Goal: Transaction & Acquisition: Purchase product/service

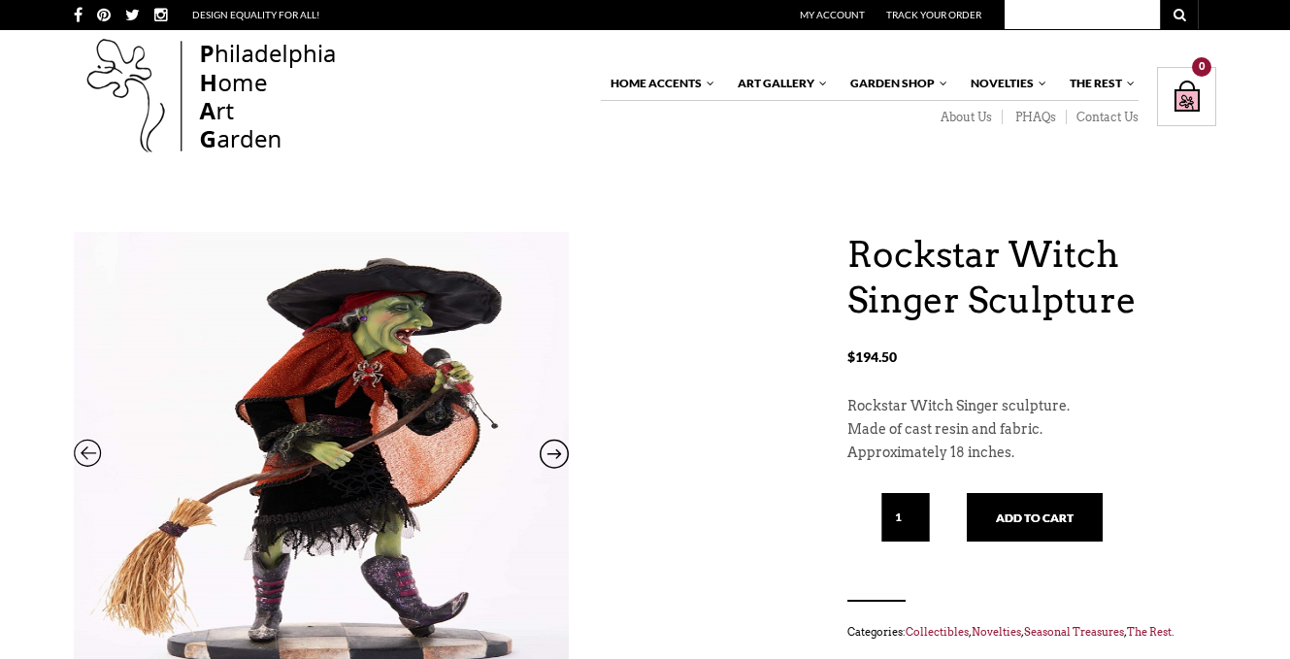
scroll to position [97, 0]
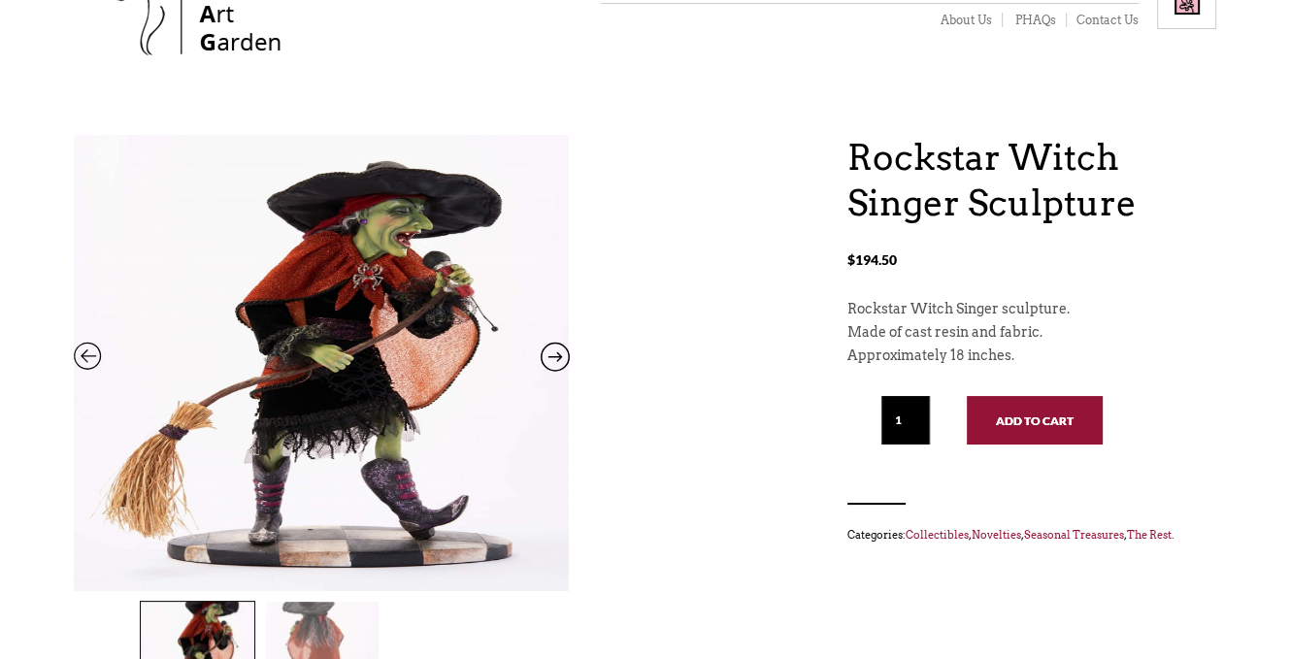
click at [1029, 420] on button "Add to cart" at bounding box center [1035, 420] width 136 height 49
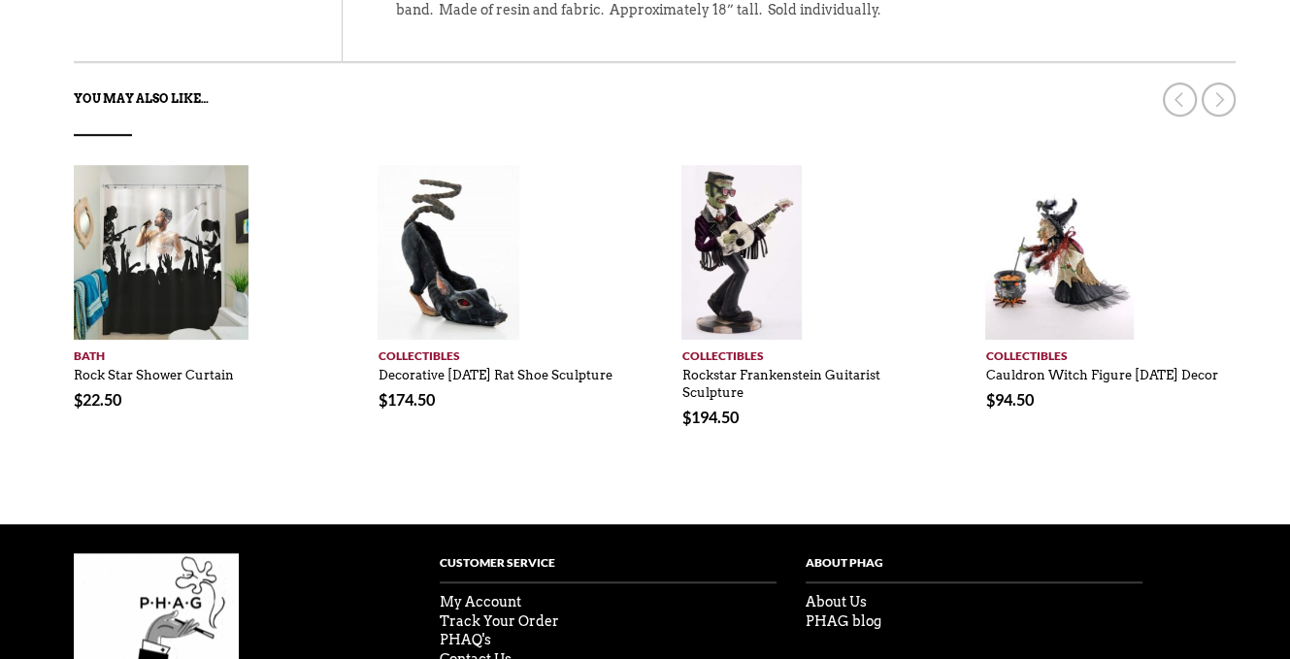
scroll to position [1293, 0]
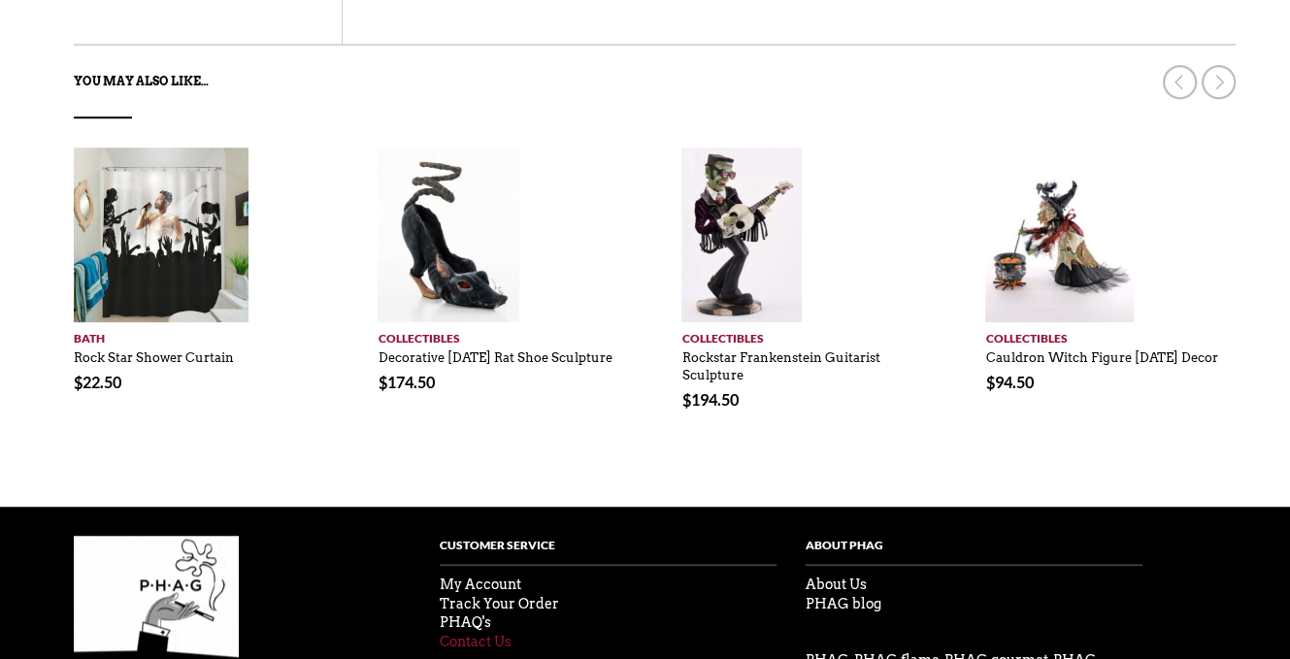
click at [475, 634] on link "Contact Us" at bounding box center [476, 642] width 72 height 16
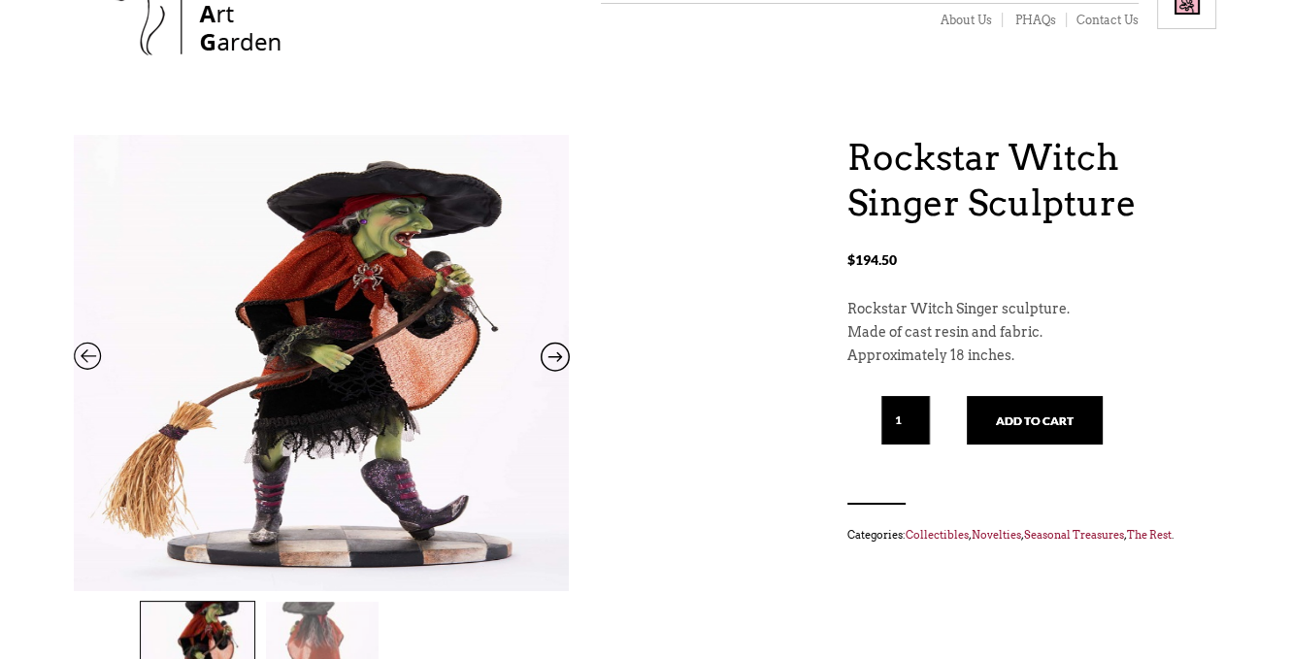
scroll to position [194, 0]
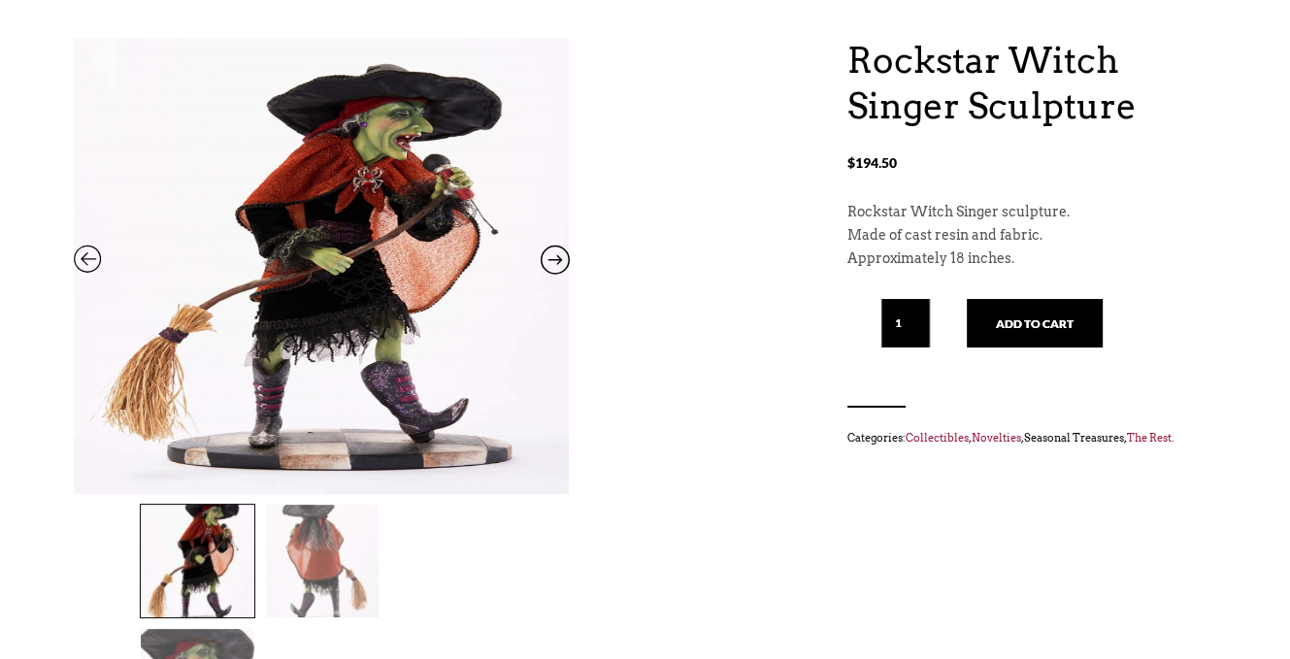
click at [1049, 439] on link "Seasonal Treasures" at bounding box center [1074, 438] width 100 height 14
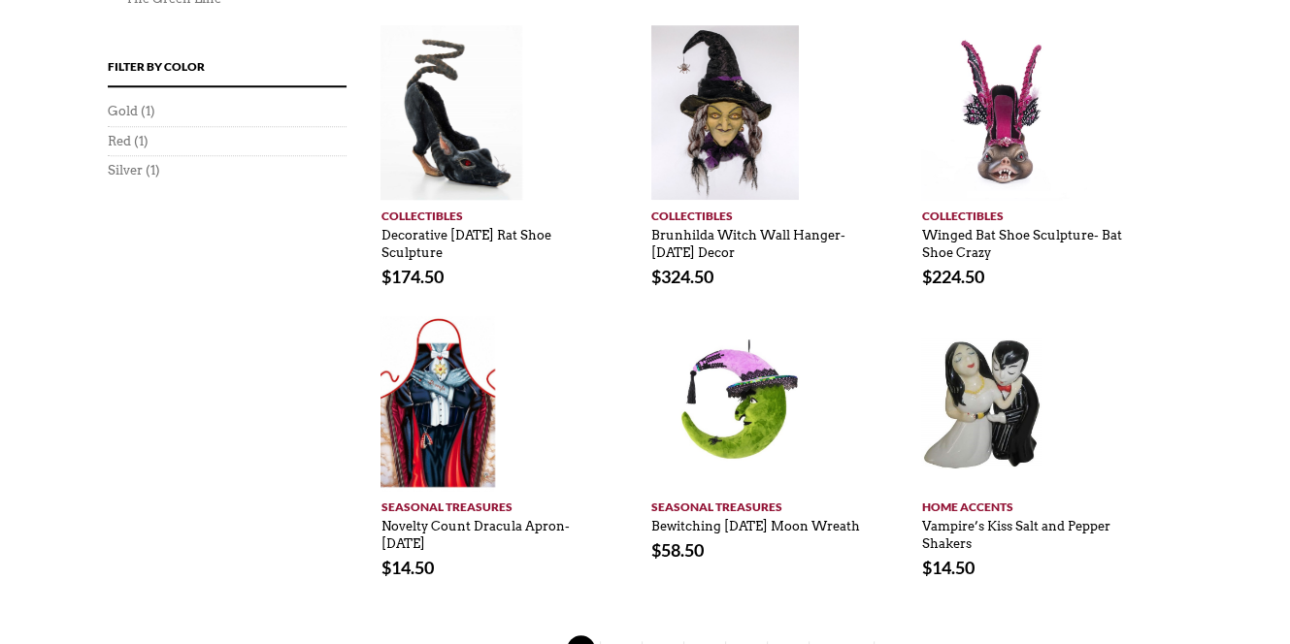
scroll to position [1553, 0]
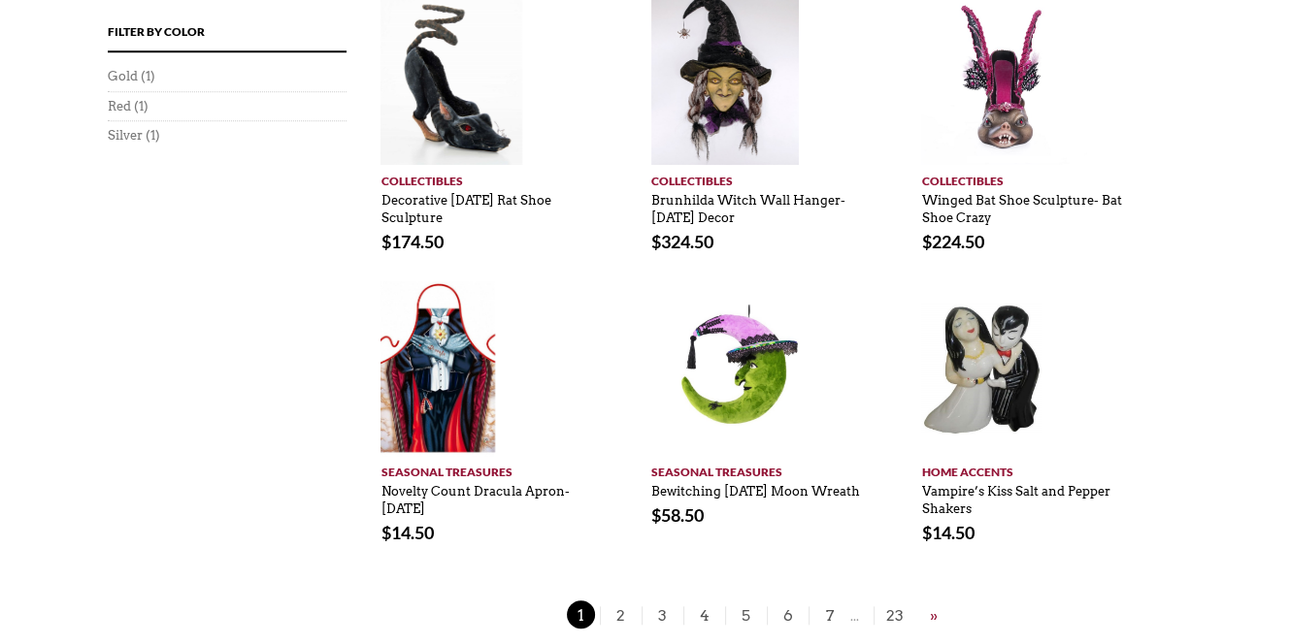
click at [929, 604] on link "»" at bounding box center [933, 616] width 17 height 24
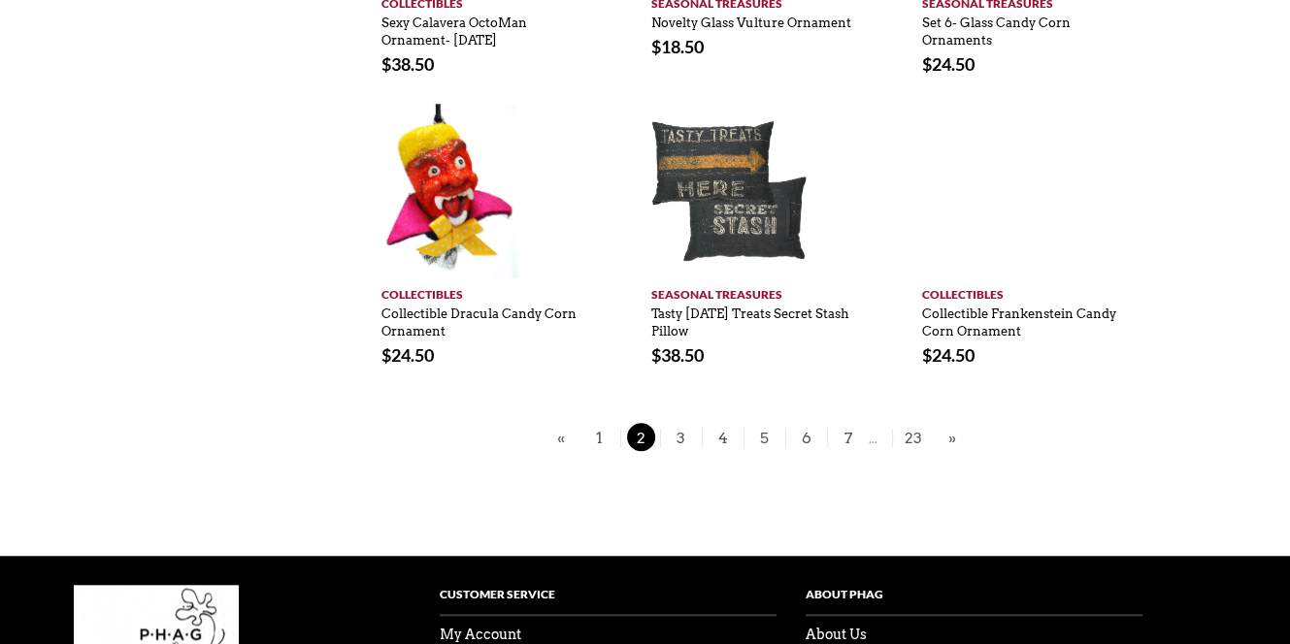
scroll to position [1456, 0]
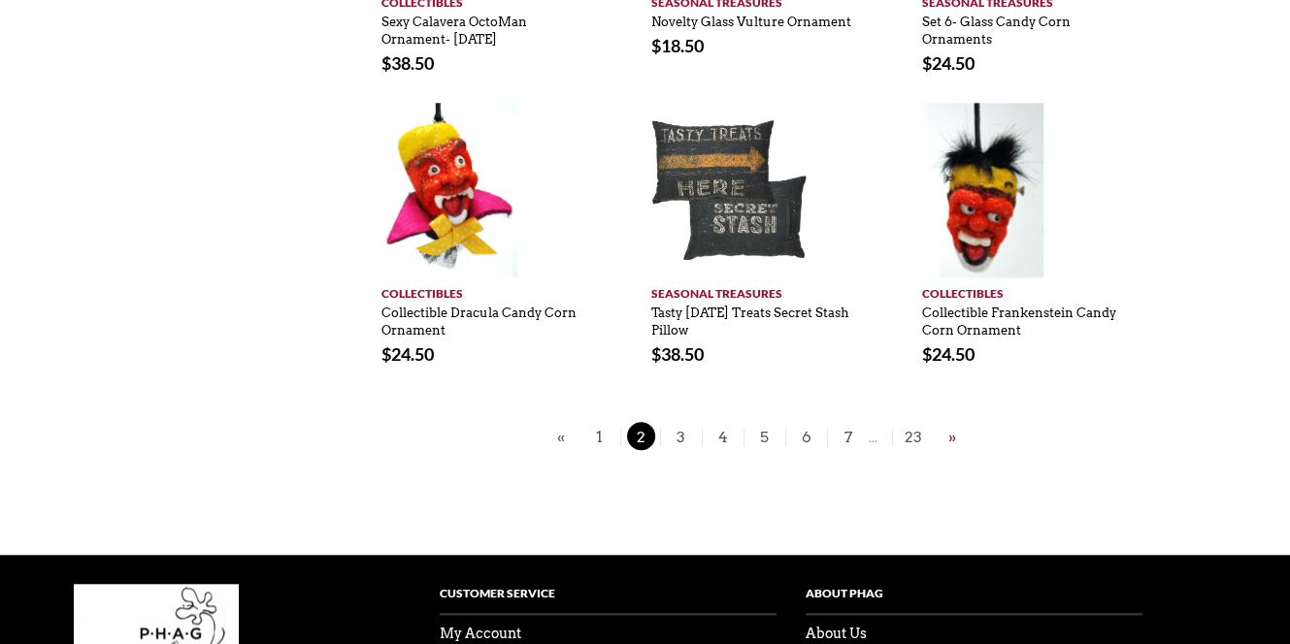
click at [949, 425] on link "»" at bounding box center [951, 437] width 17 height 24
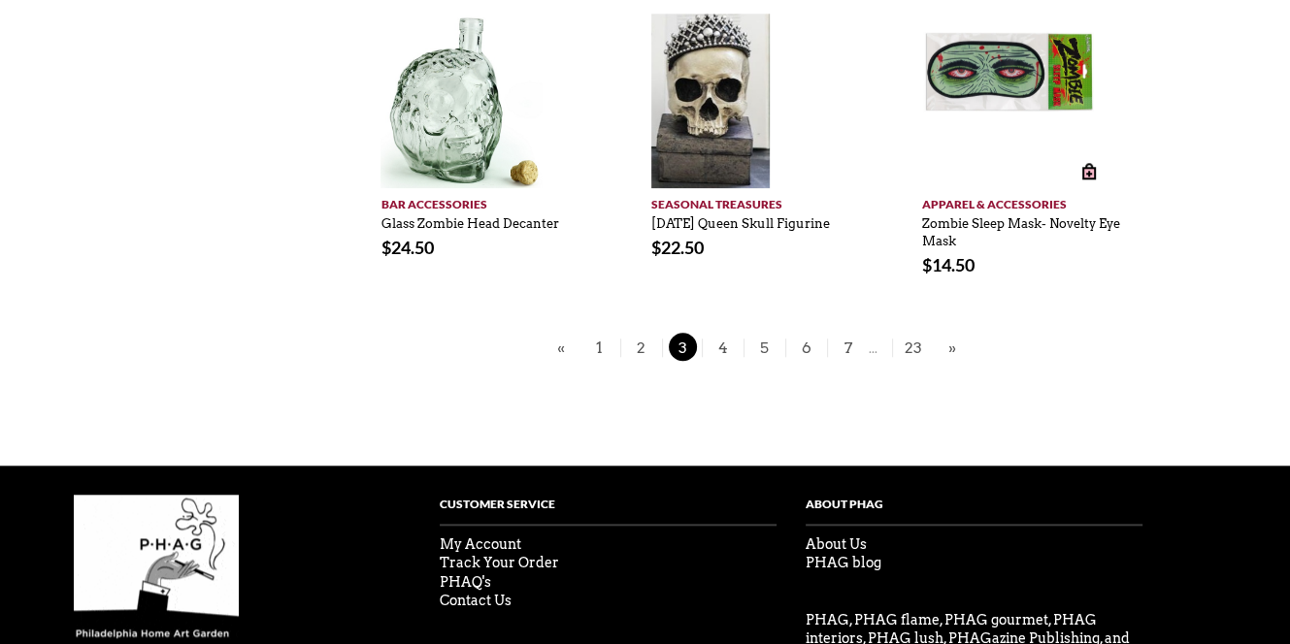
scroll to position [1553, 0]
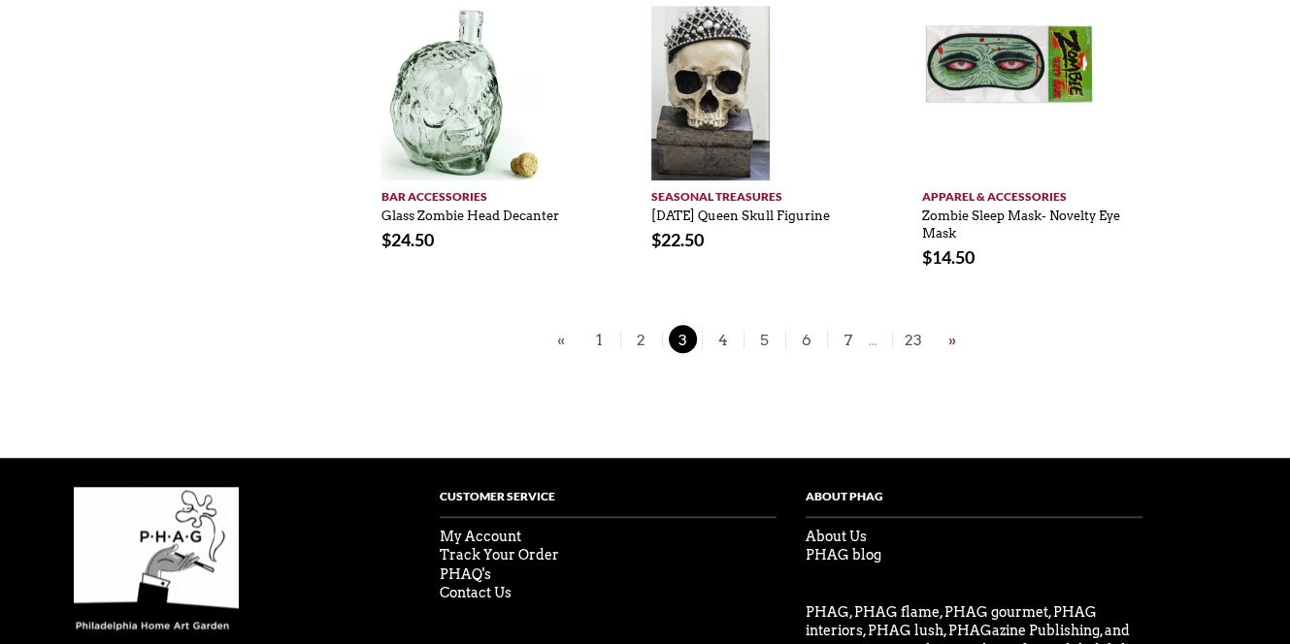
click at [948, 336] on link "»" at bounding box center [951, 340] width 17 height 24
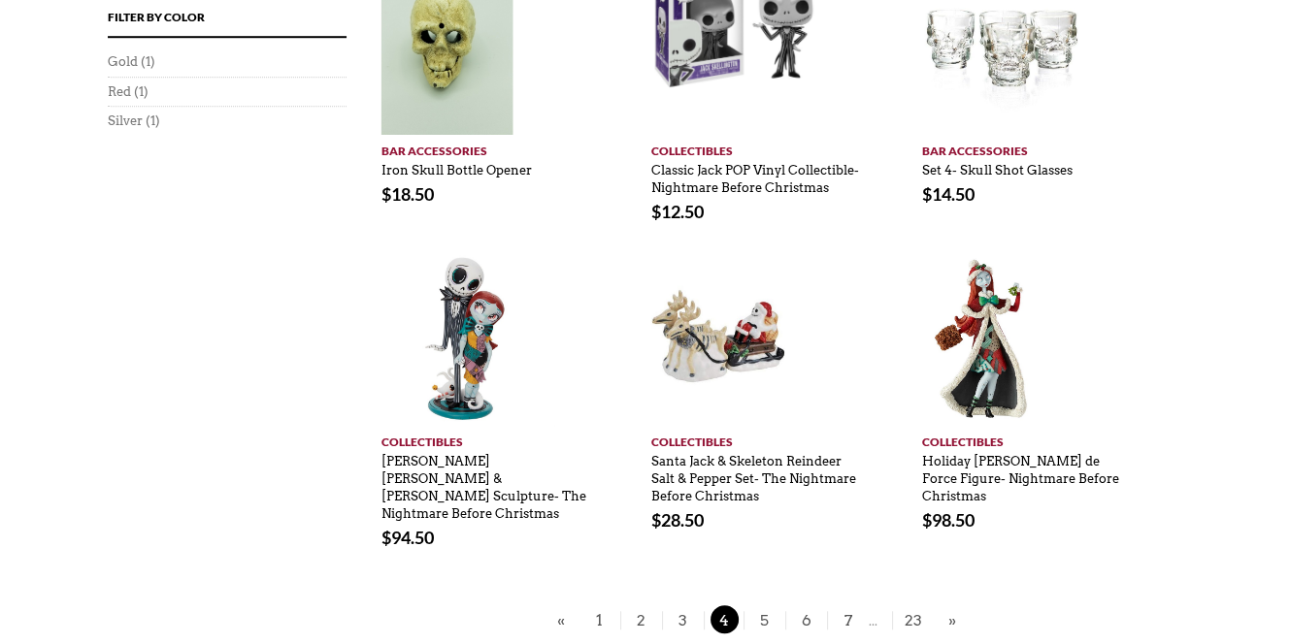
scroll to position [1359, 0]
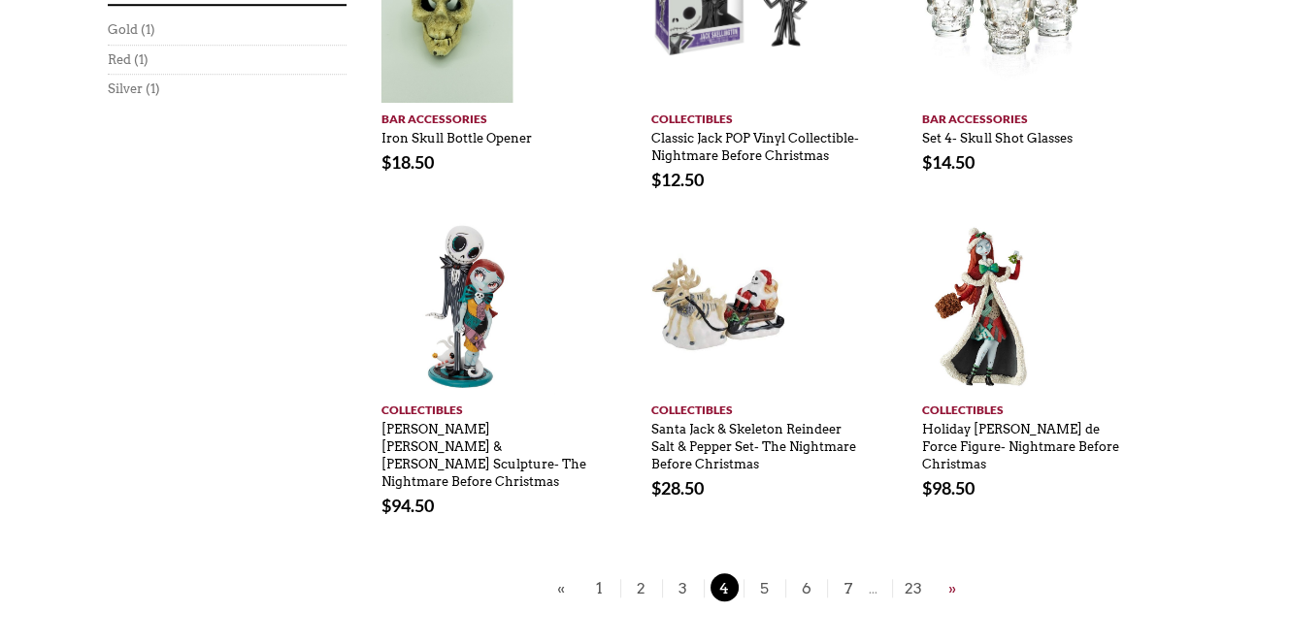
click at [951, 576] on link "»" at bounding box center [951, 588] width 17 height 24
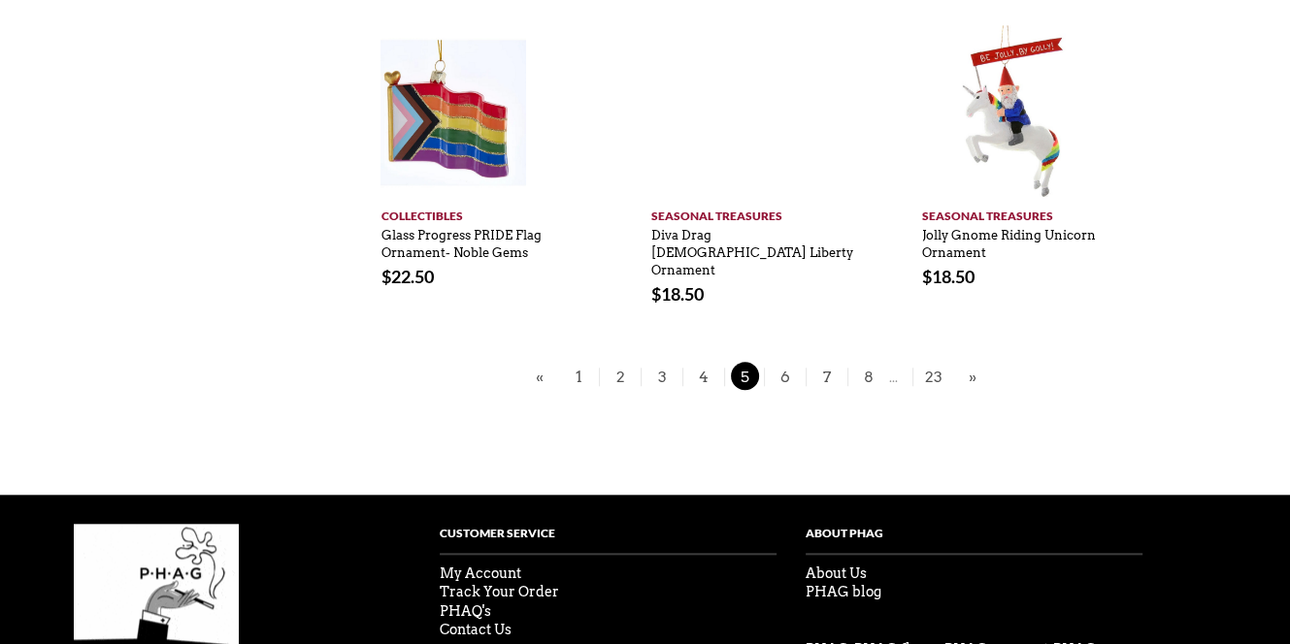
scroll to position [1553, 0]
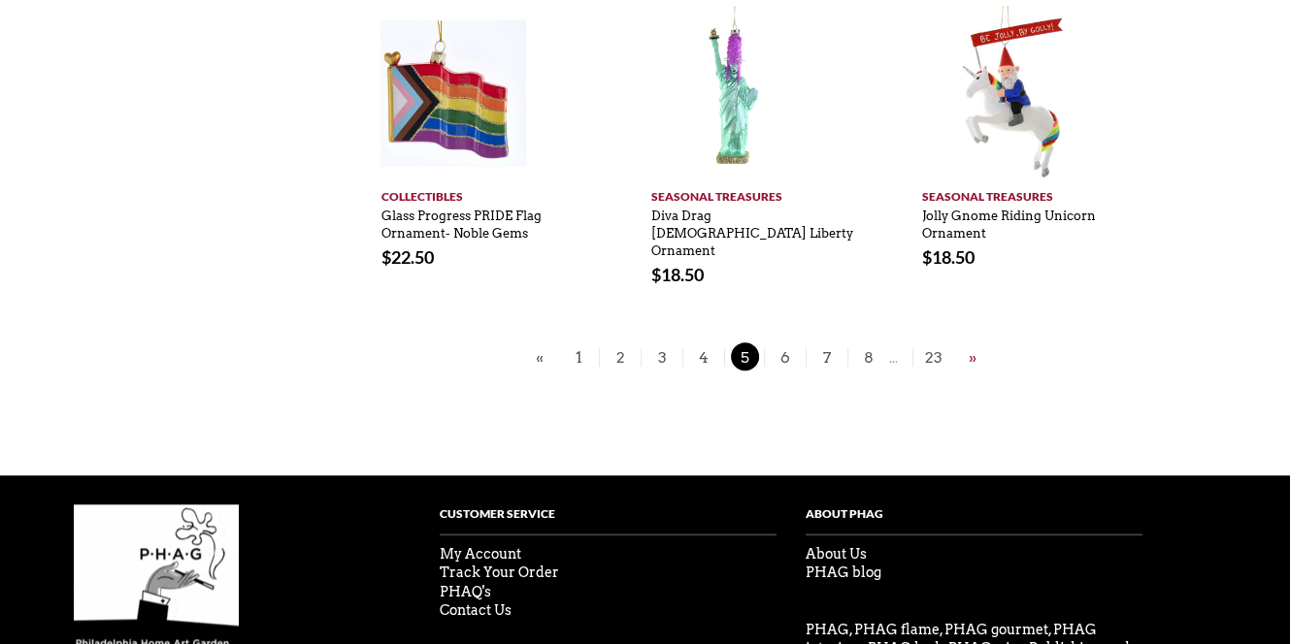
click at [967, 345] on link "»" at bounding box center [972, 357] width 17 height 24
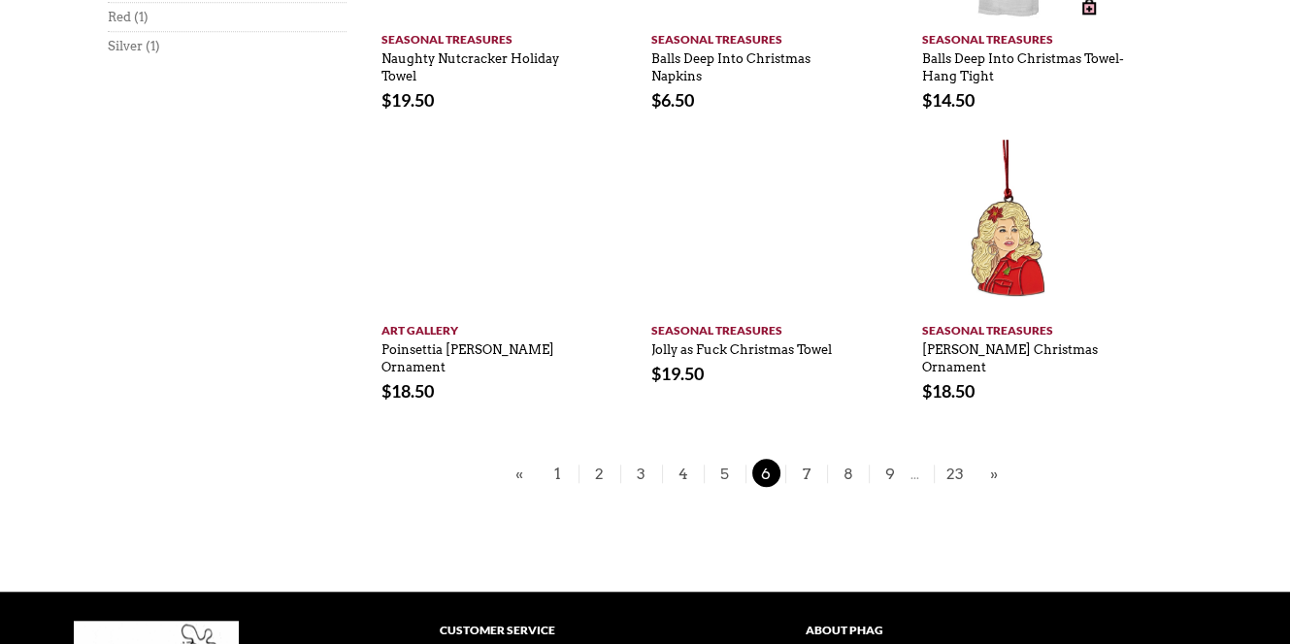
scroll to position [1456, 0]
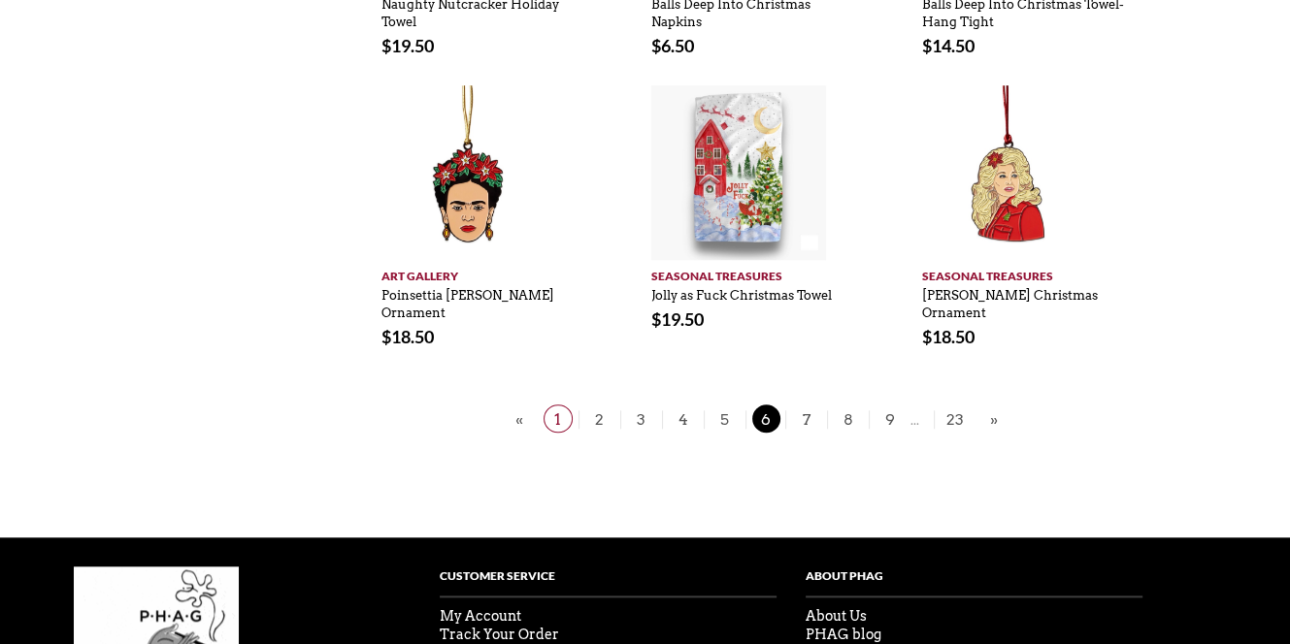
click at [566, 405] on span "1" at bounding box center [557, 419] width 29 height 28
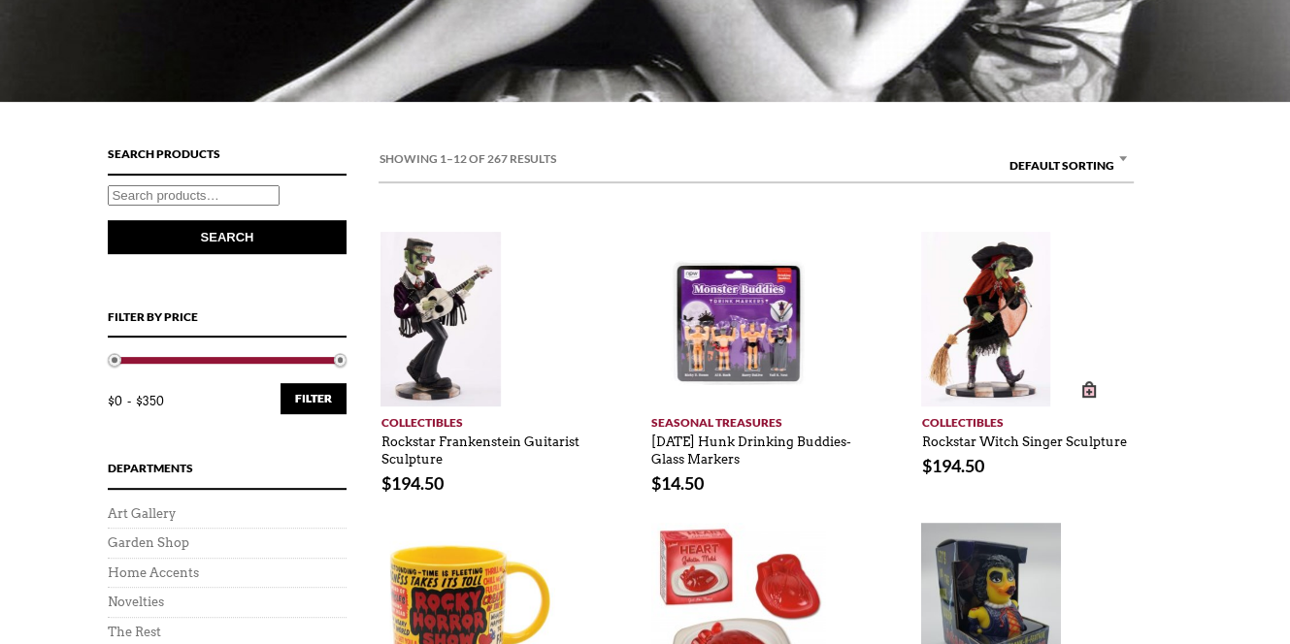
scroll to position [679, 0]
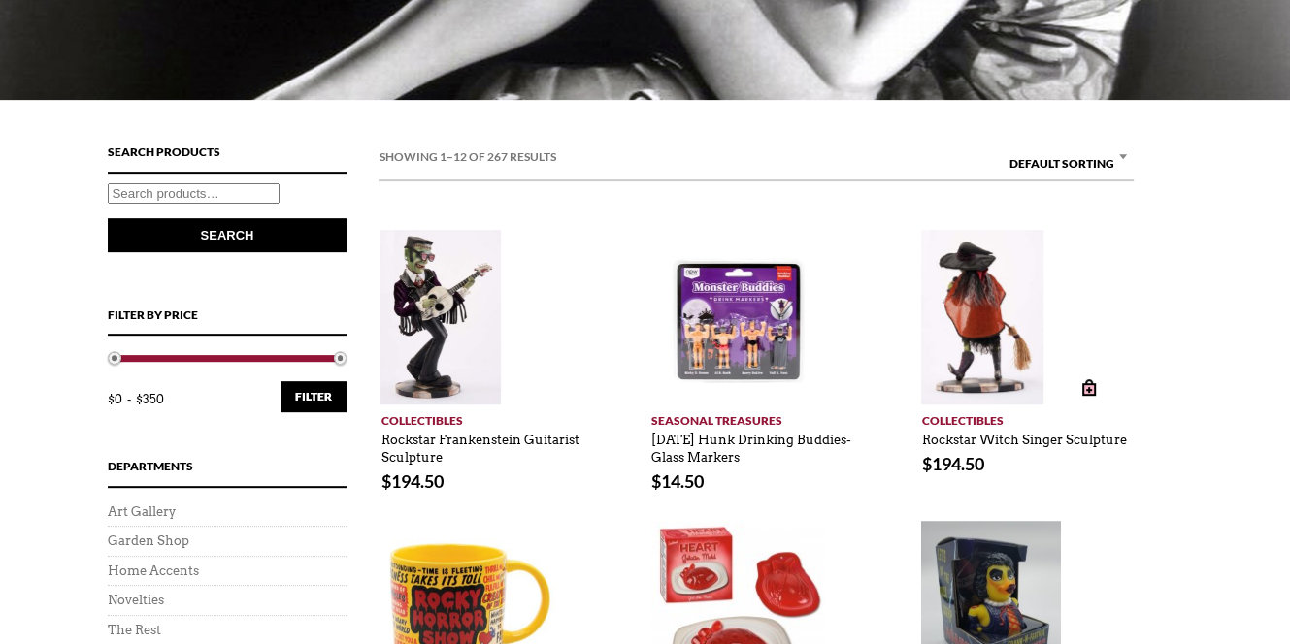
click at [977, 340] on img at bounding box center [982, 317] width 122 height 175
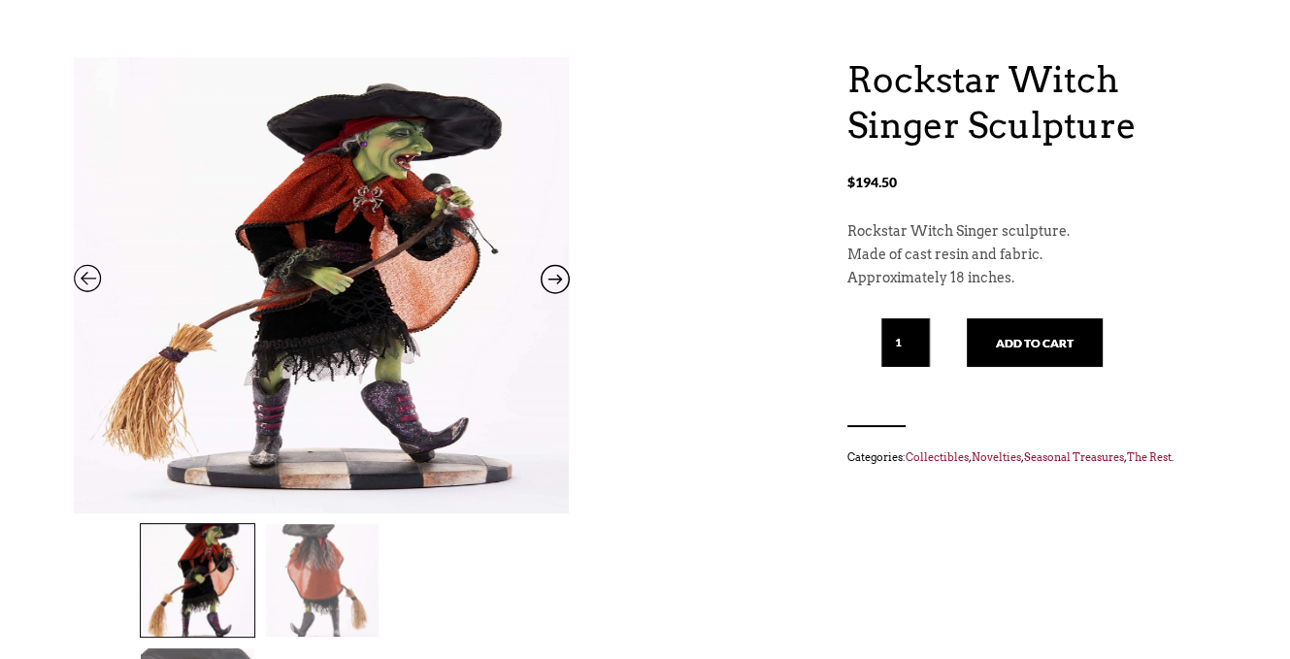
scroll to position [194, 0]
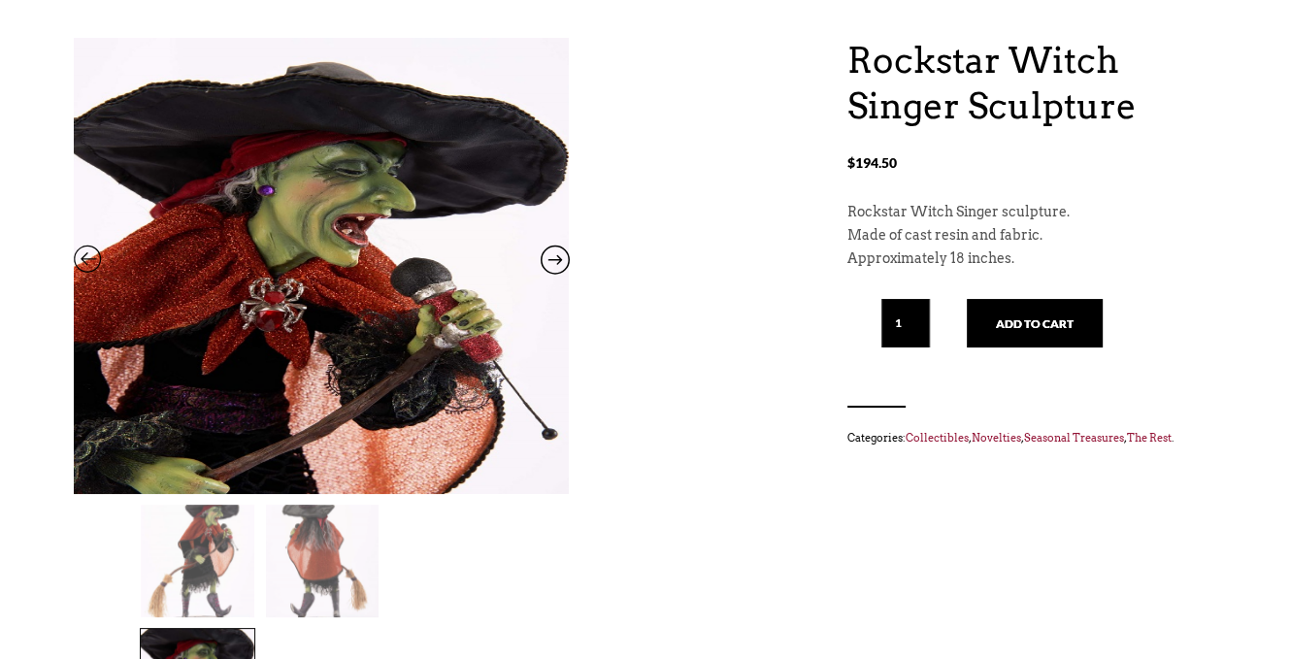
click at [323, 552] on img at bounding box center [322, 561] width 113 height 113
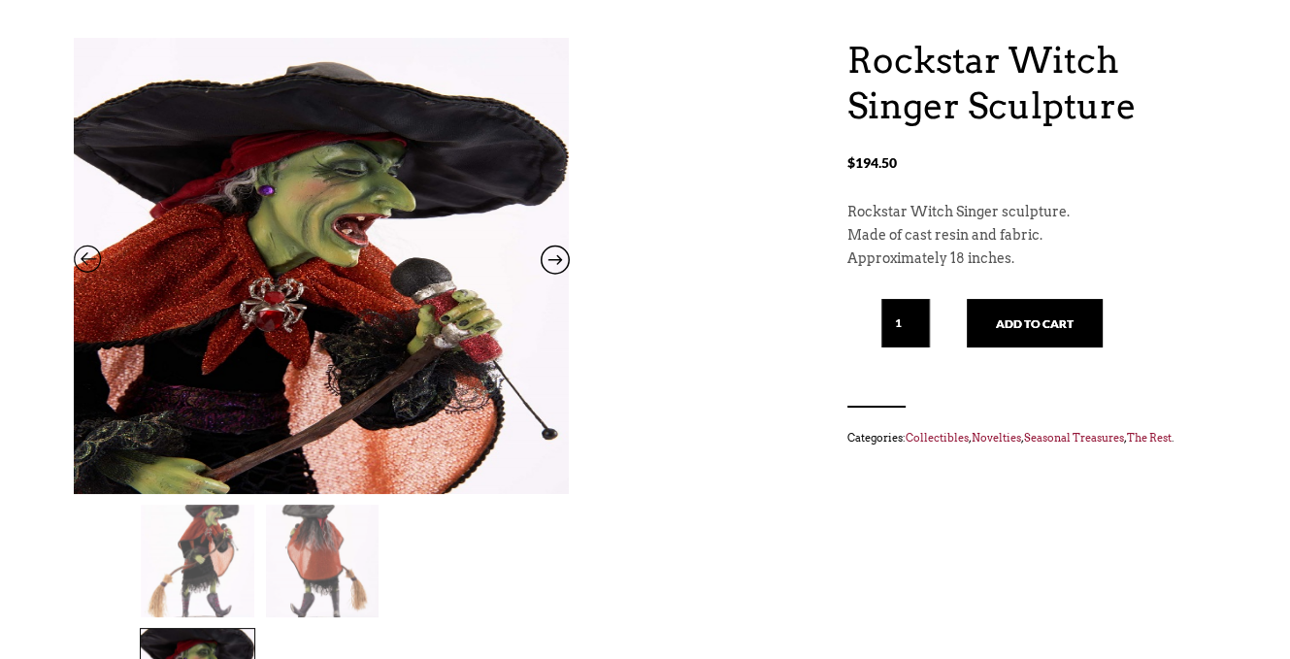
click at [215, 562] on img at bounding box center [197, 561] width 113 height 113
click at [216, 562] on img at bounding box center [197, 561] width 113 height 113
